Goal: Information Seeking & Learning: Learn about a topic

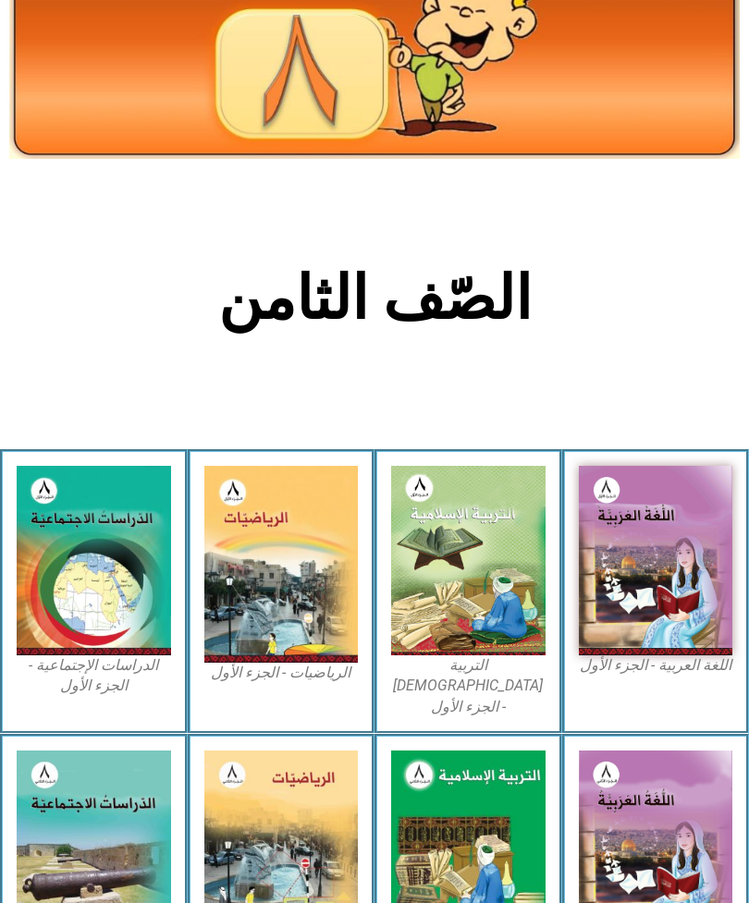
scroll to position [134, 0]
click at [467, 546] on img at bounding box center [468, 560] width 154 height 189
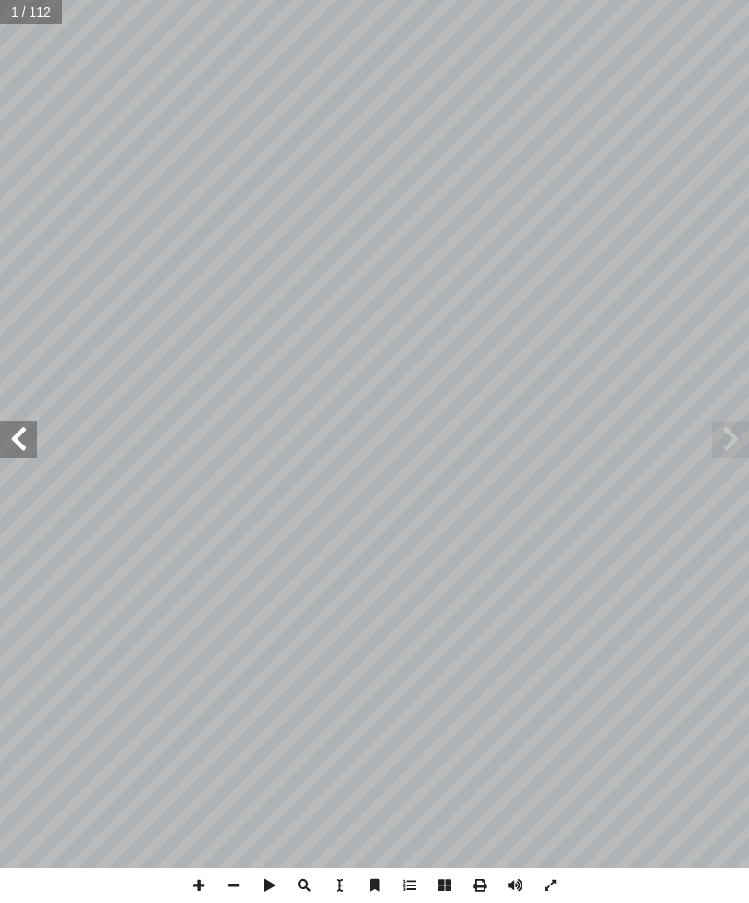
click at [737, 433] on span at bounding box center [730, 438] width 37 height 37
click at [713, 447] on span at bounding box center [730, 438] width 37 height 37
click at [721, 436] on span at bounding box center [730, 438] width 37 height 37
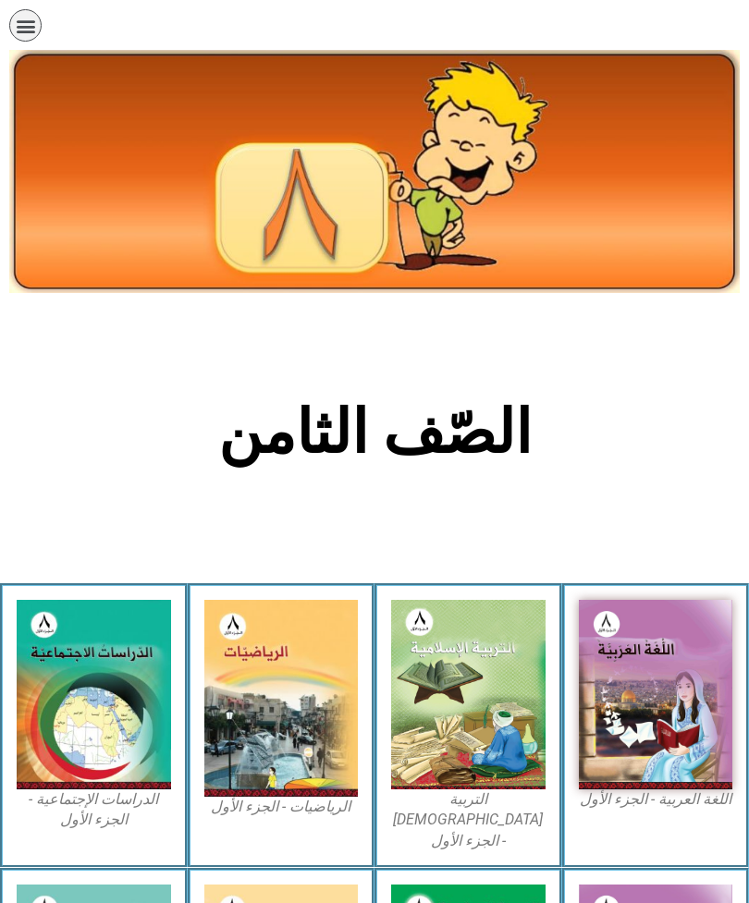
scroll to position [193, 0]
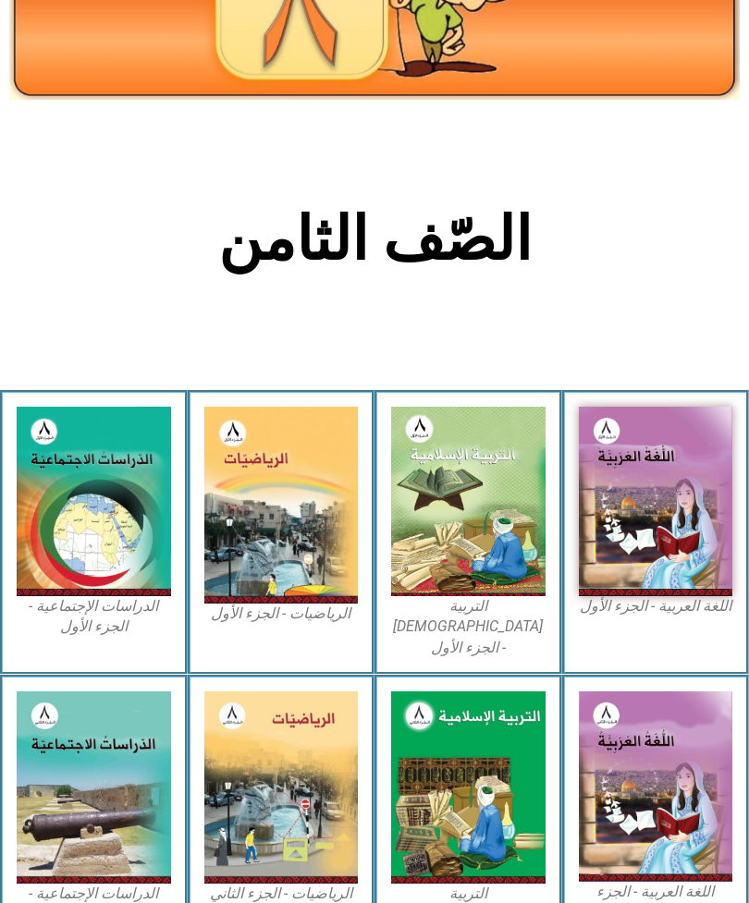
click at [487, 533] on img at bounding box center [468, 501] width 154 height 189
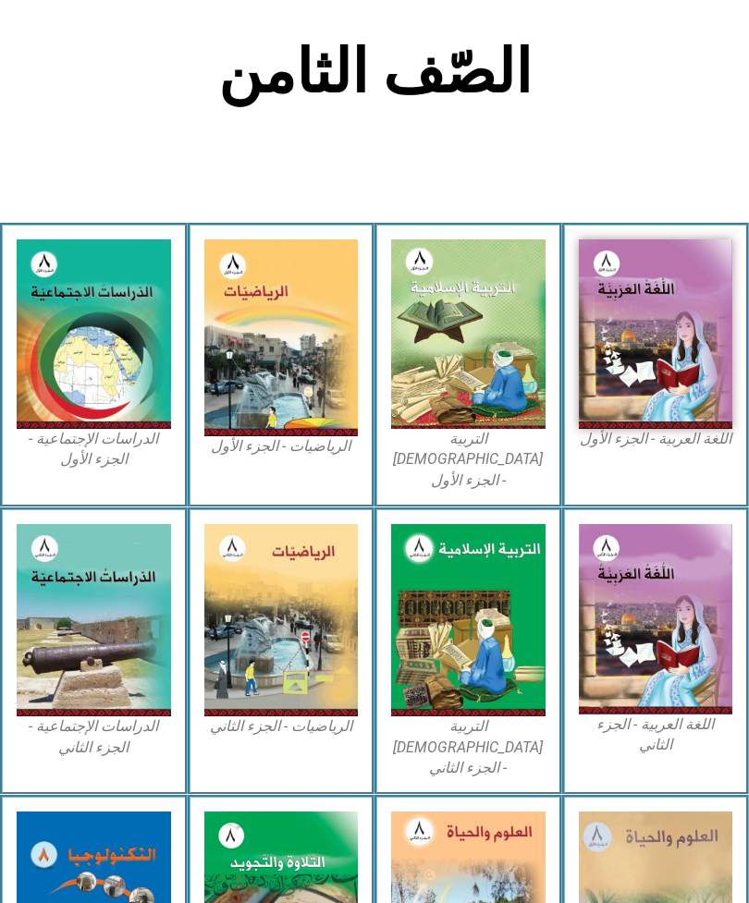
scroll to position [360, 0]
click at [507, 401] on img at bounding box center [468, 333] width 154 height 189
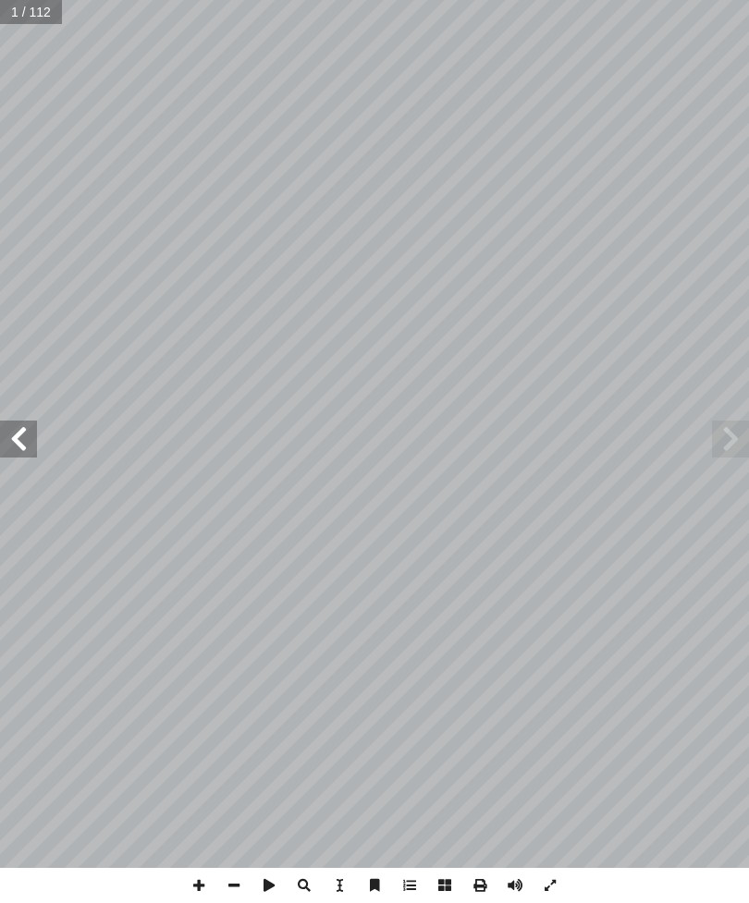
click at [737, 455] on span at bounding box center [730, 438] width 37 height 37
click at [737, 442] on span at bounding box center [730, 438] width 37 height 37
click at [34, 423] on span at bounding box center [18, 438] width 37 height 37
click at [14, 441] on span at bounding box center [18, 438] width 37 height 37
click at [27, 443] on span at bounding box center [18, 438] width 37 height 37
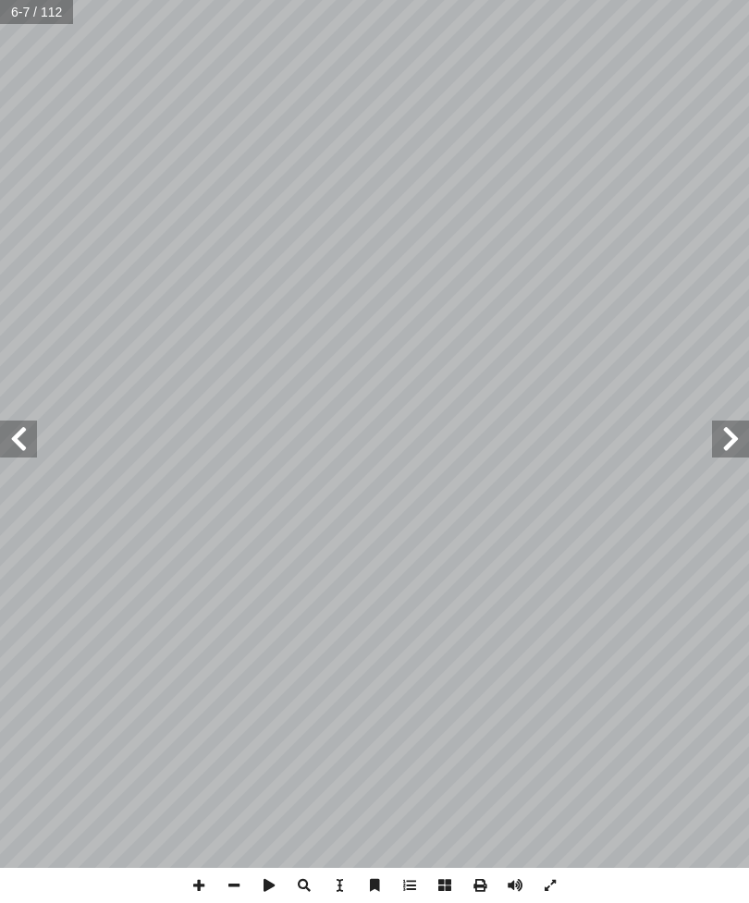
click at [737, 446] on span at bounding box center [730, 438] width 37 height 37
click at [730, 445] on span at bounding box center [730, 438] width 37 height 37
click at [722, 448] on span at bounding box center [730, 438] width 37 height 37
click at [30, 438] on span at bounding box center [18, 438] width 37 height 37
click at [29, 445] on span at bounding box center [18, 438] width 37 height 37
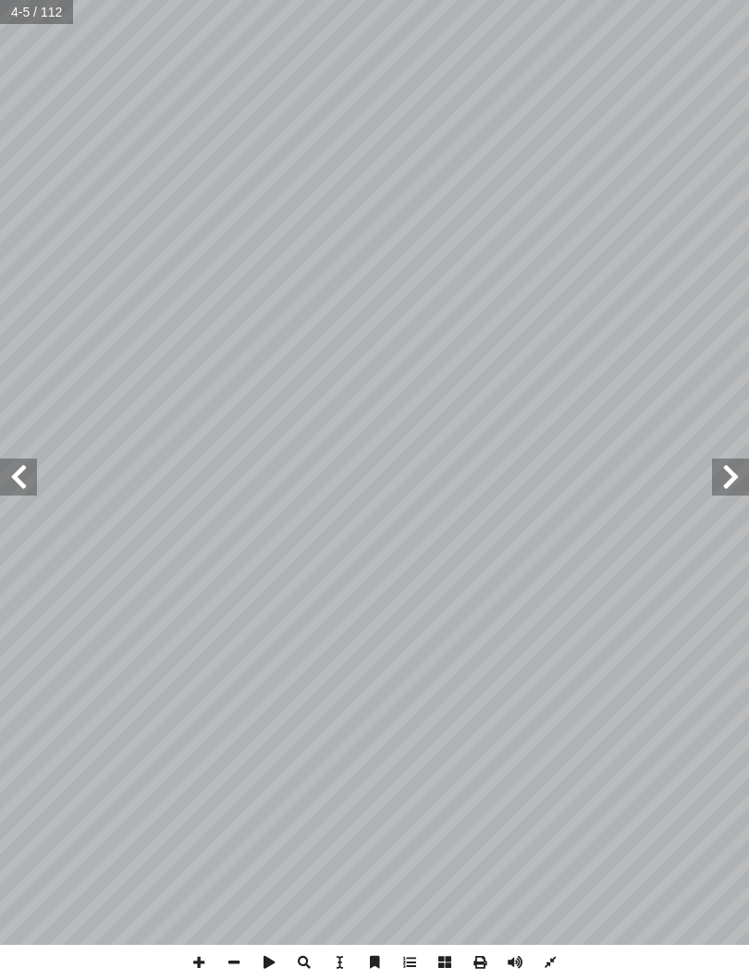
click at [29, 477] on span at bounding box center [18, 476] width 37 height 37
click at [28, 476] on span at bounding box center [18, 476] width 37 height 37
